Goal: Transaction & Acquisition: Purchase product/service

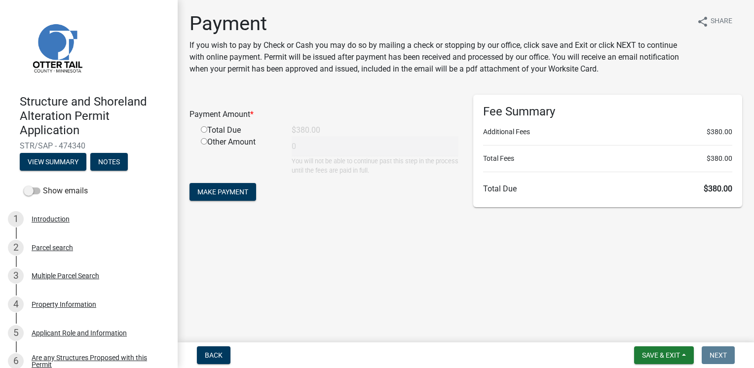
click at [203, 131] on input "radio" at bounding box center [204, 129] width 6 height 6
radio input "true"
type input "380"
click at [225, 191] on span "Make Payment" at bounding box center [222, 192] width 51 height 8
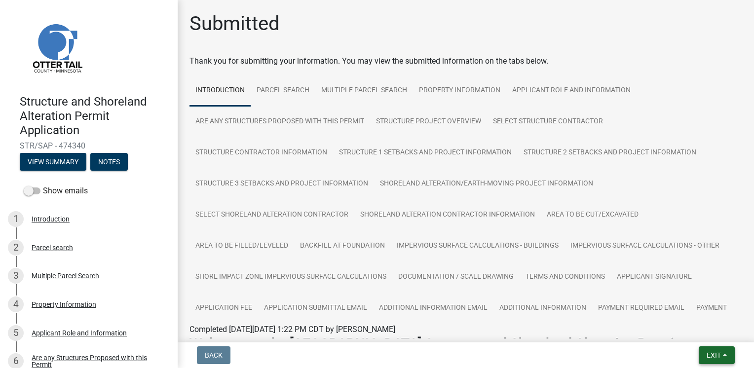
click at [709, 355] on span "Exit" at bounding box center [714, 355] width 14 height 8
